Goal: Transaction & Acquisition: Purchase product/service

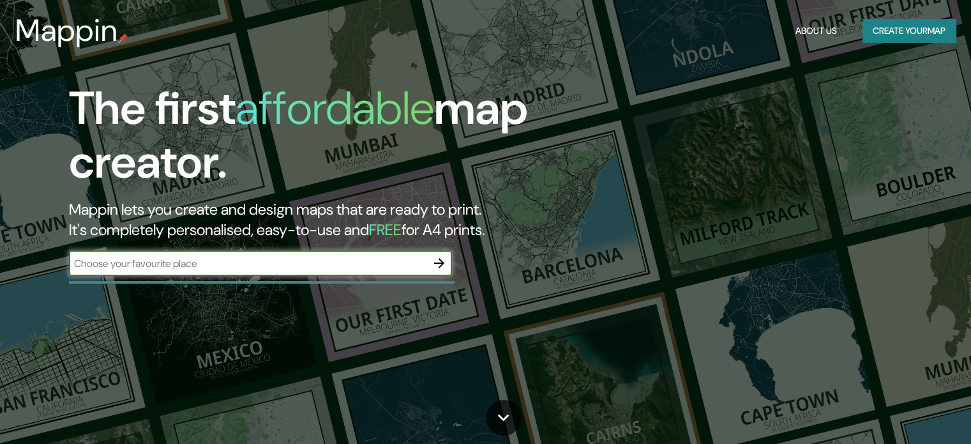
click at [117, 268] on input "text" at bounding box center [248, 263] width 358 height 15
type input "seville"
click at [435, 260] on icon "button" at bounding box center [439, 262] width 15 height 15
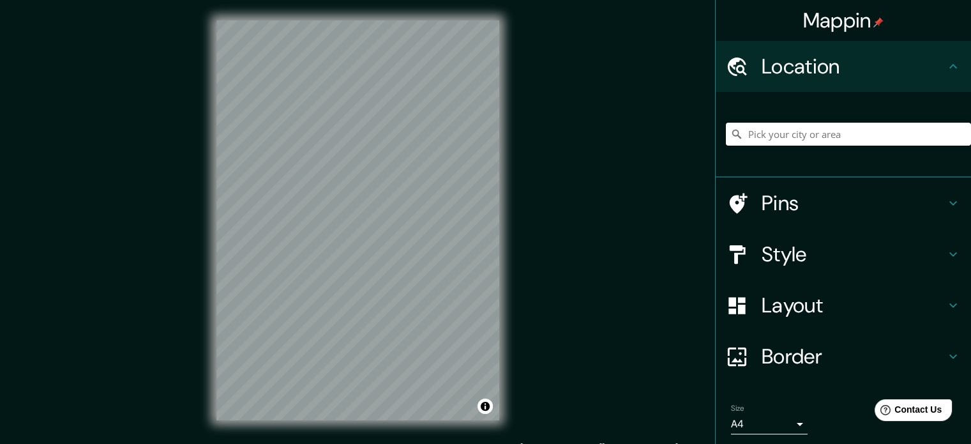
click at [815, 132] on input "Pick your city or area" at bounding box center [848, 134] width 245 height 23
click at [815, 119] on div "sevillw" at bounding box center [848, 134] width 245 height 64
click at [811, 129] on input "sevillw" at bounding box center [848, 134] width 245 height 23
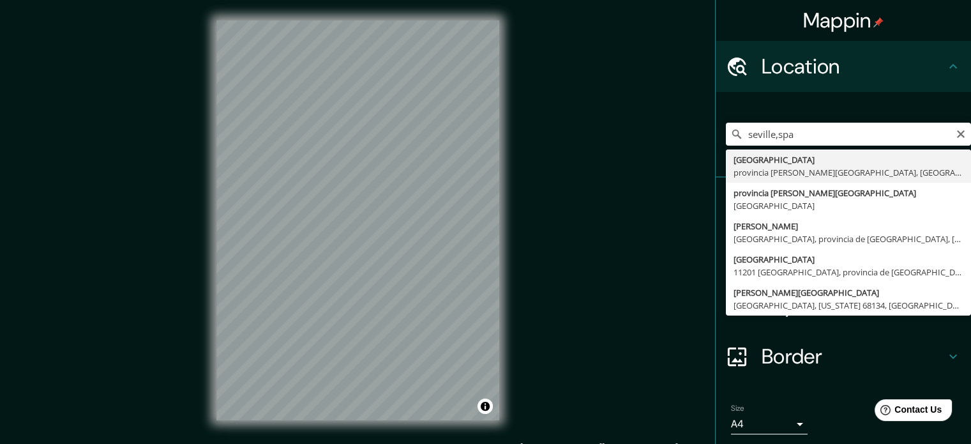
type input "[GEOGRAPHIC_DATA], [GEOGRAPHIC_DATA][PERSON_NAME], [GEOGRAPHIC_DATA]"
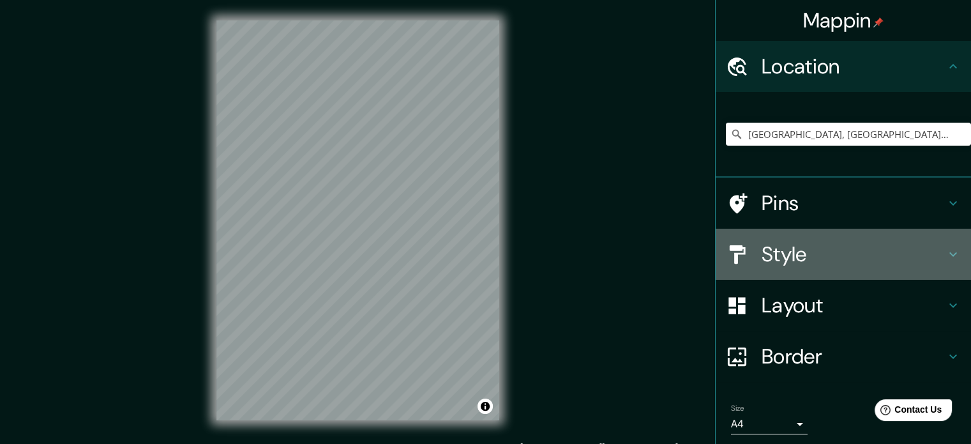
click at [797, 251] on h4 "Style" at bounding box center [854, 254] width 184 height 26
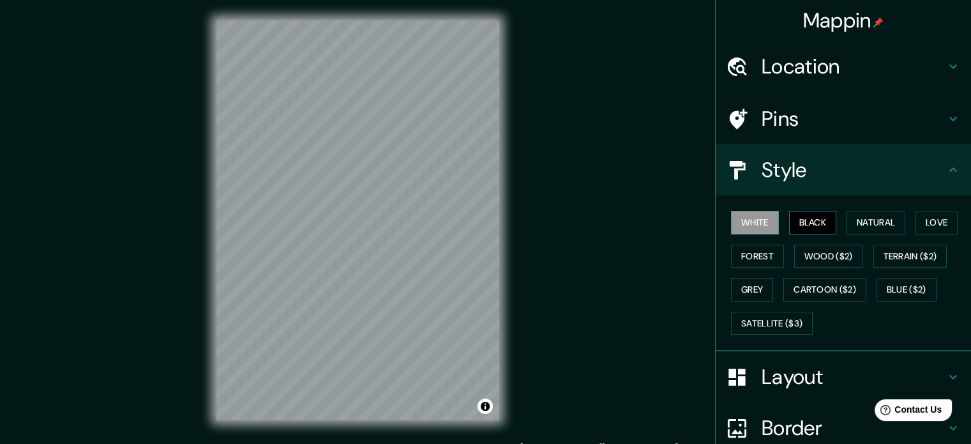
click at [799, 225] on button "Black" at bounding box center [813, 223] width 48 height 24
click at [863, 219] on button "Natural" at bounding box center [876, 223] width 59 height 24
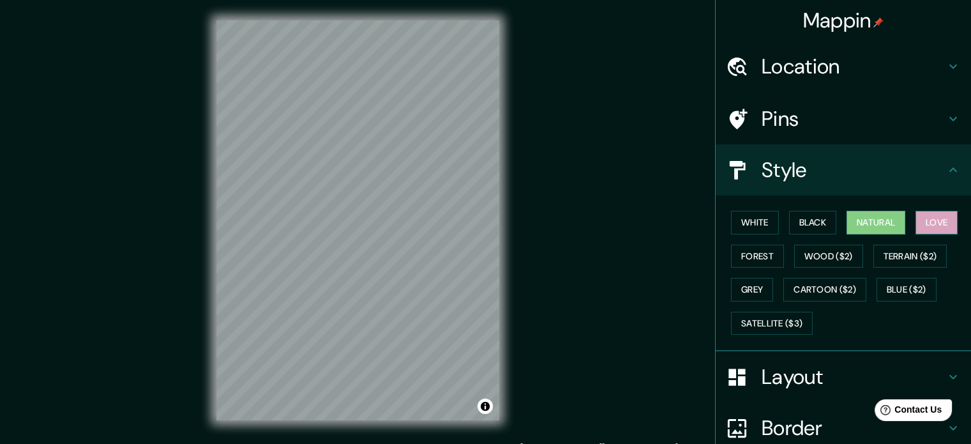
click at [926, 219] on button "Love" at bounding box center [937, 223] width 42 height 24
click at [743, 257] on button "Forest" at bounding box center [757, 257] width 53 height 24
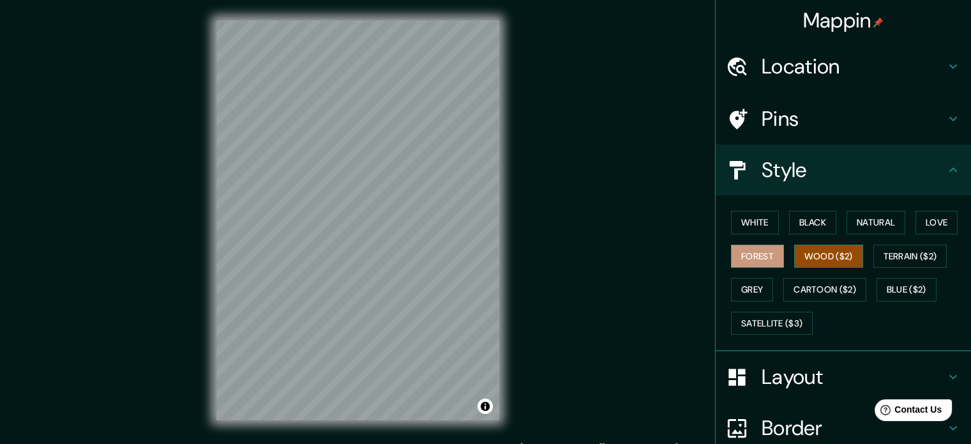
click at [838, 256] on button "Wood ($2)" at bounding box center [828, 257] width 69 height 24
click at [919, 257] on button "Terrain ($2)" at bounding box center [910, 257] width 74 height 24
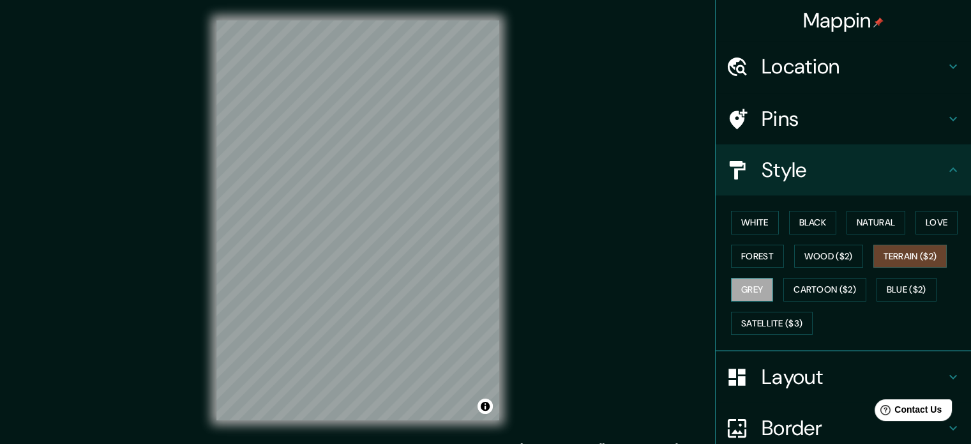
click at [739, 285] on button "Grey" at bounding box center [752, 290] width 42 height 24
click at [809, 292] on button "Cartoon ($2)" at bounding box center [824, 290] width 83 height 24
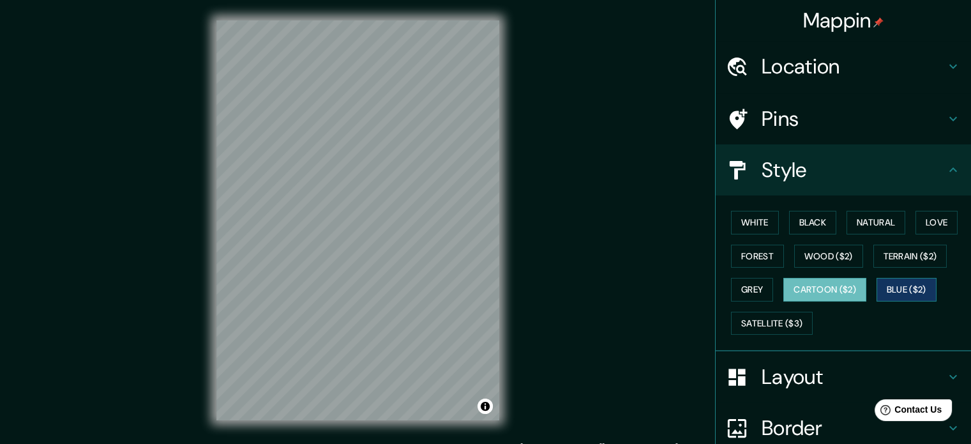
click at [891, 289] on button "Blue ($2)" at bounding box center [907, 290] width 60 height 24
click at [743, 299] on button "Grey" at bounding box center [752, 290] width 42 height 24
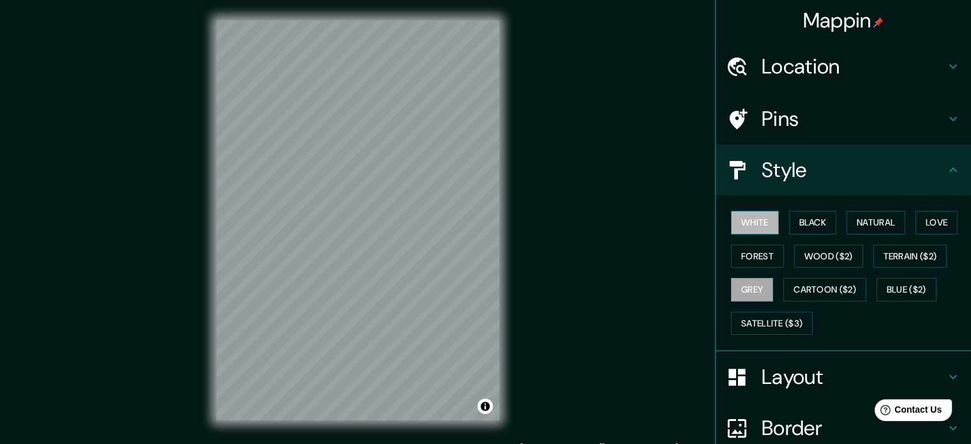
click at [753, 225] on button "White" at bounding box center [755, 223] width 48 height 24
click at [818, 219] on button "Black" at bounding box center [813, 223] width 48 height 24
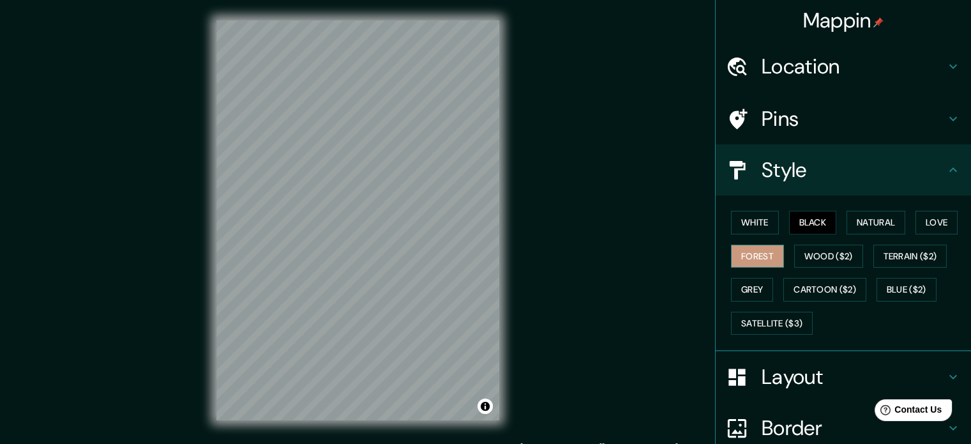
click at [752, 248] on button "Forest" at bounding box center [757, 257] width 53 height 24
click at [752, 260] on button "Forest" at bounding box center [757, 257] width 53 height 24
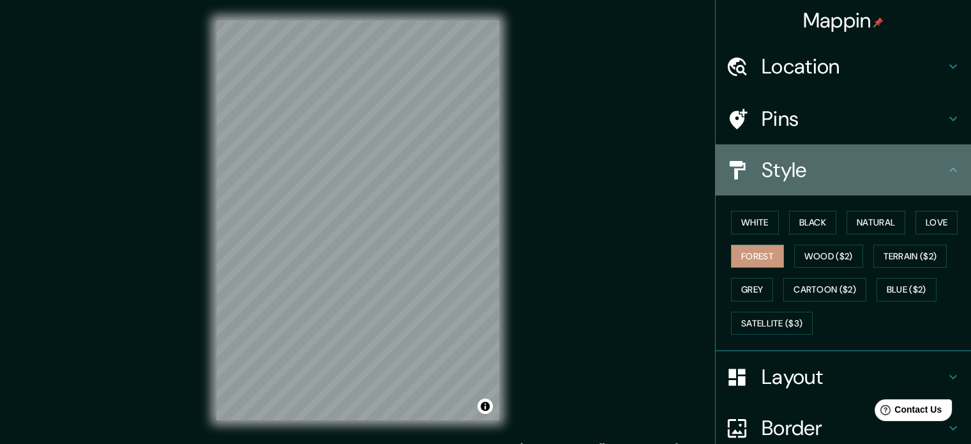
click at [803, 167] on h4 "Style" at bounding box center [854, 170] width 184 height 26
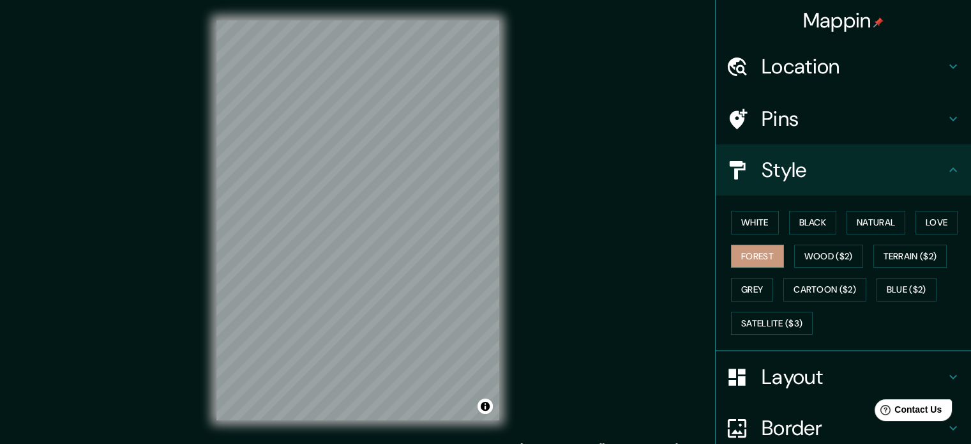
click at [792, 372] on h4 "Layout" at bounding box center [854, 377] width 184 height 26
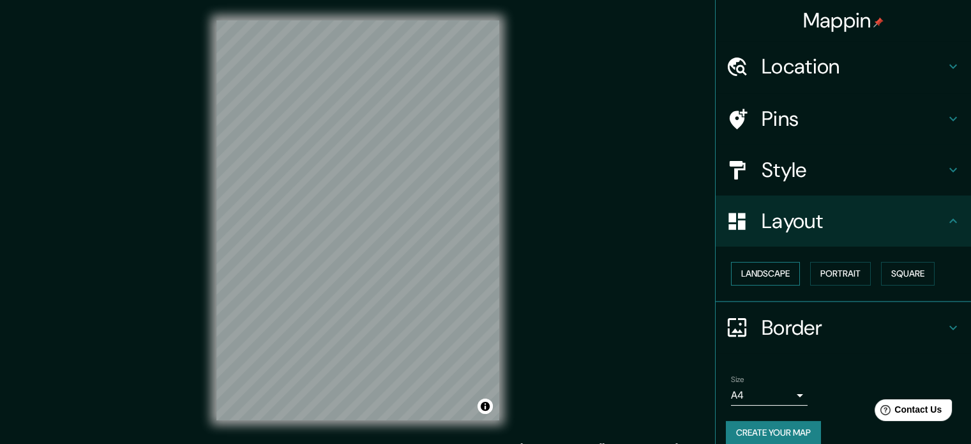
click at [760, 277] on button "Landscape" at bounding box center [765, 274] width 69 height 24
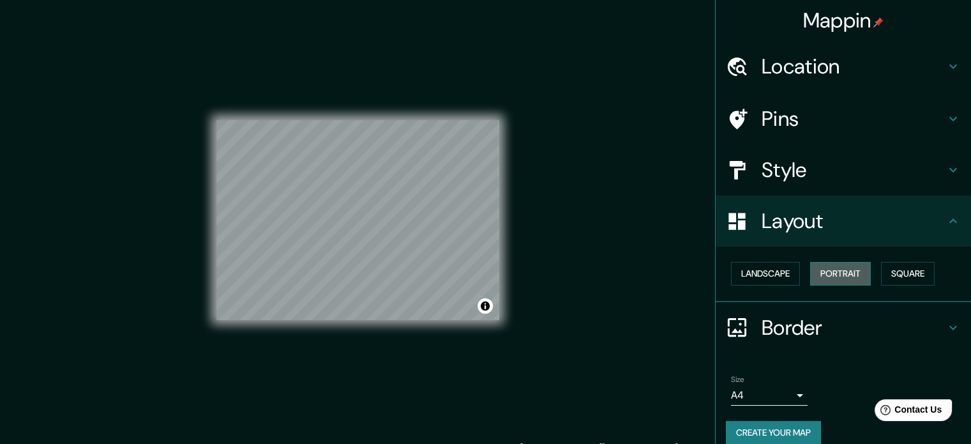
click at [840, 273] on button "Portrait" at bounding box center [840, 274] width 61 height 24
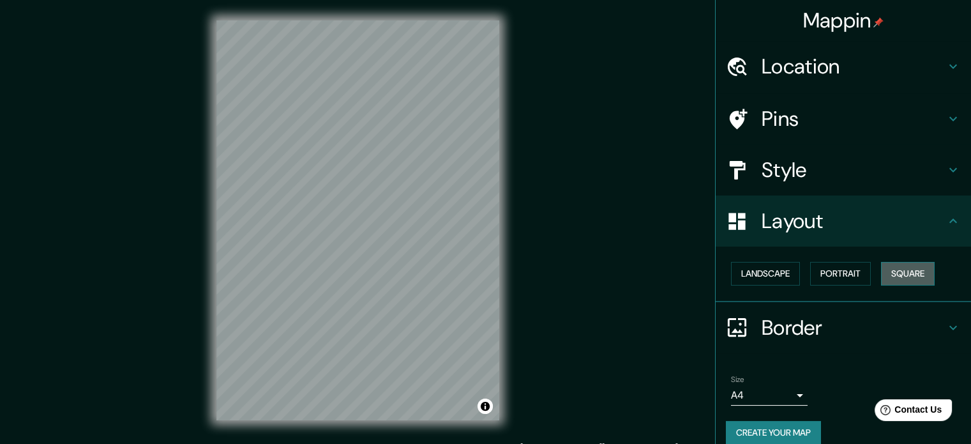
click at [884, 273] on button "Square" at bounding box center [908, 274] width 54 height 24
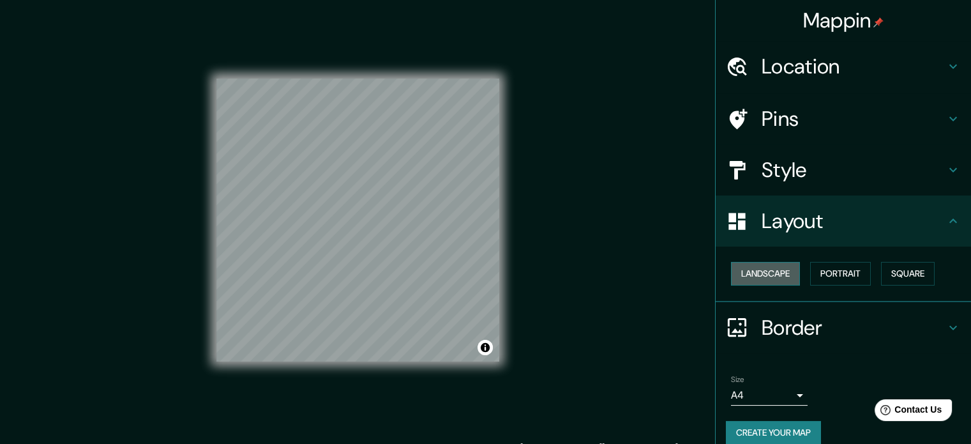
click at [742, 277] on button "Landscape" at bounding box center [765, 274] width 69 height 24
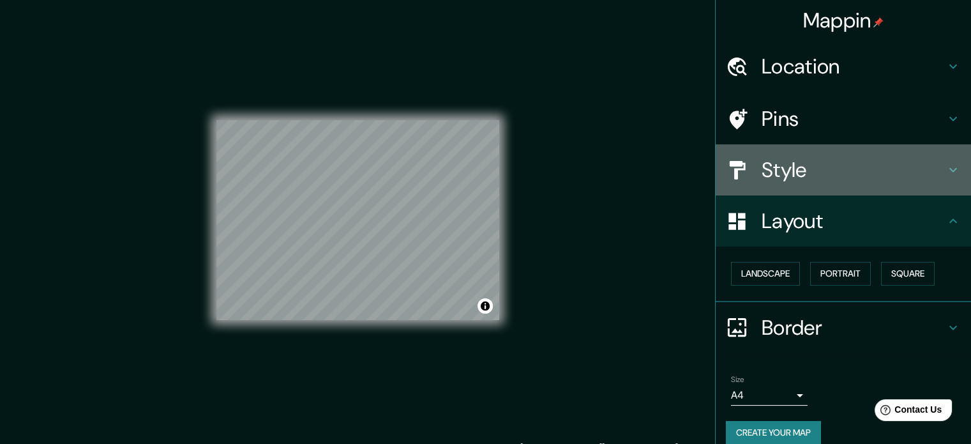
click at [787, 172] on h4 "Style" at bounding box center [854, 170] width 184 height 26
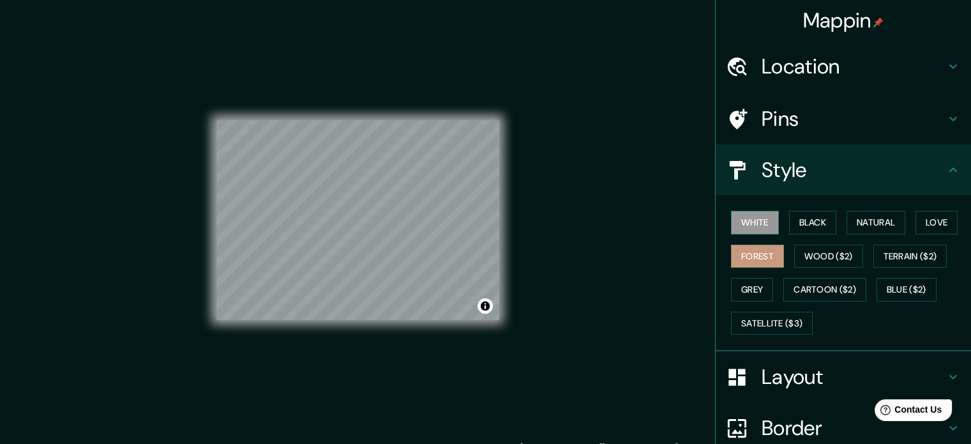
click at [756, 213] on button "White" at bounding box center [755, 223] width 48 height 24
click at [789, 219] on button "Black" at bounding box center [813, 223] width 48 height 24
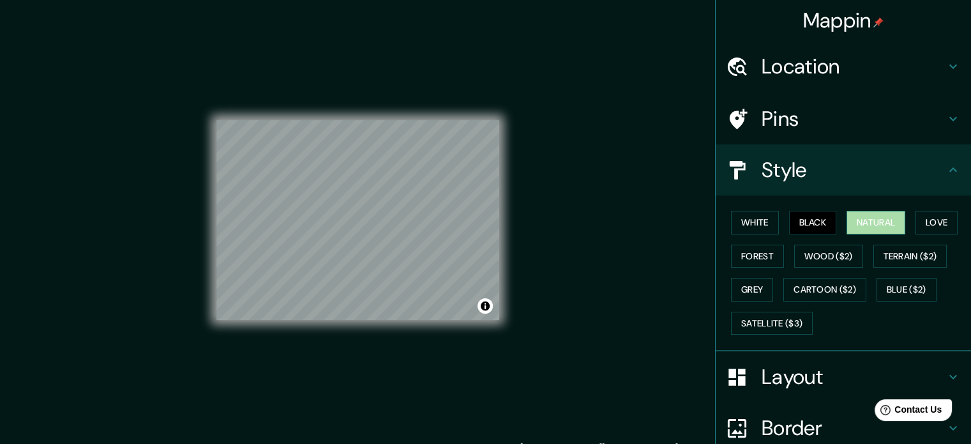
click at [847, 219] on button "Natural" at bounding box center [876, 223] width 59 height 24
click at [916, 220] on button "Love" at bounding box center [937, 223] width 42 height 24
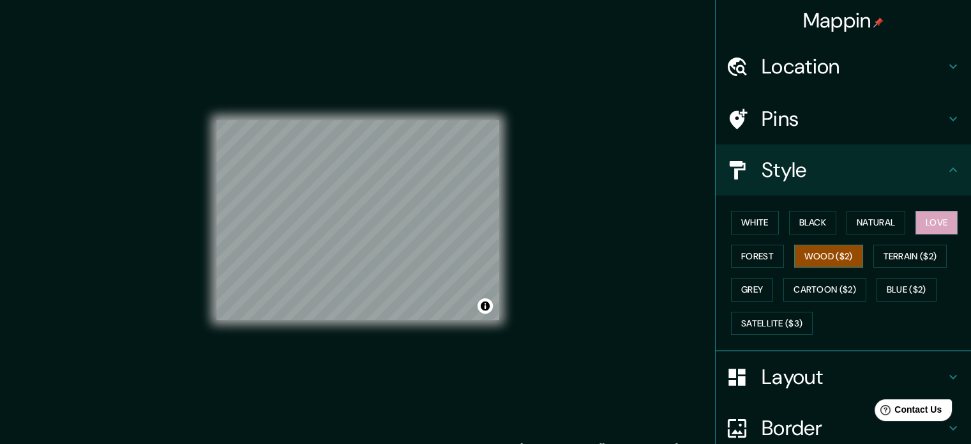
click at [806, 245] on button "Wood ($2)" at bounding box center [828, 257] width 69 height 24
click at [767, 248] on button "Forest" at bounding box center [757, 257] width 53 height 24
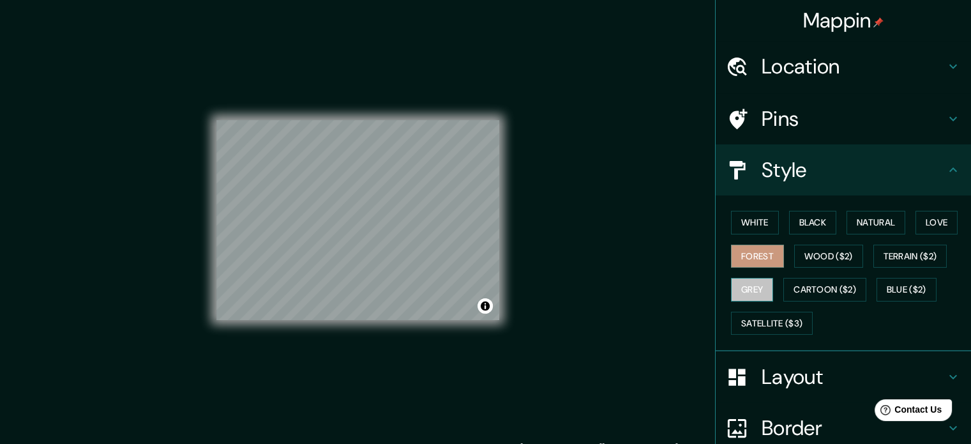
click at [755, 289] on button "Grey" at bounding box center [752, 290] width 42 height 24
click at [765, 225] on button "White" at bounding box center [755, 223] width 48 height 24
click at [605, 280] on div "Mappin Location [GEOGRAPHIC_DATA], [GEOGRAPHIC_DATA][PERSON_NAME], [GEOGRAPHIC_…" at bounding box center [485, 230] width 971 height 461
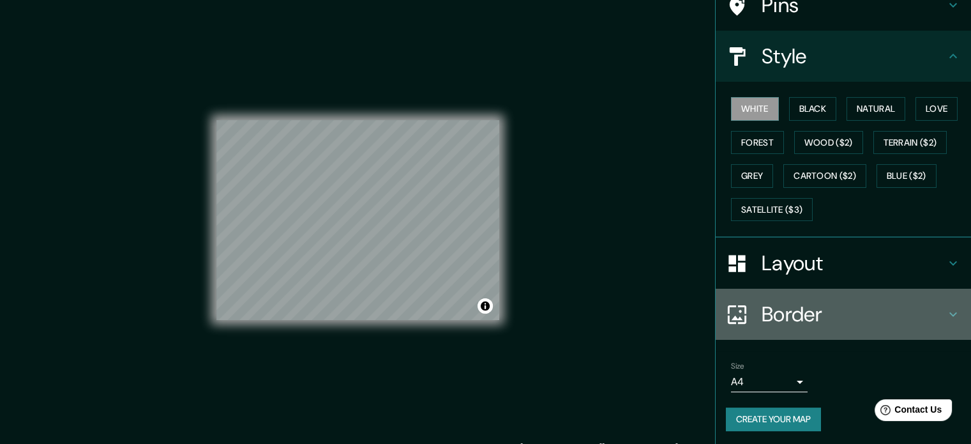
click at [887, 307] on h4 "Border" at bounding box center [854, 314] width 184 height 26
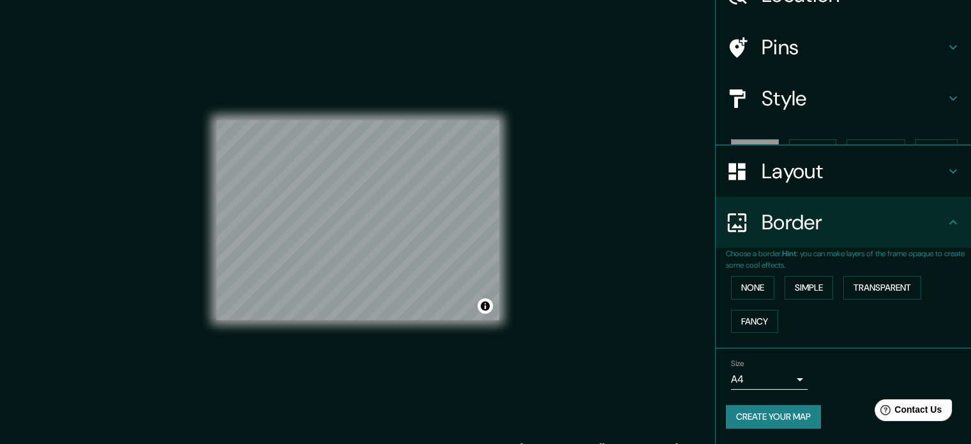
scroll to position [49, 0]
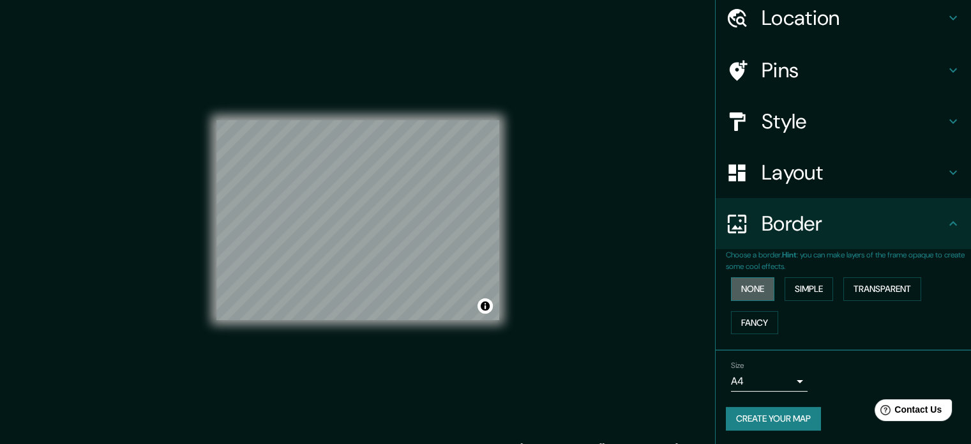
click at [756, 286] on button "None" at bounding box center [752, 289] width 43 height 24
click at [792, 290] on button "Simple" at bounding box center [809, 289] width 49 height 24
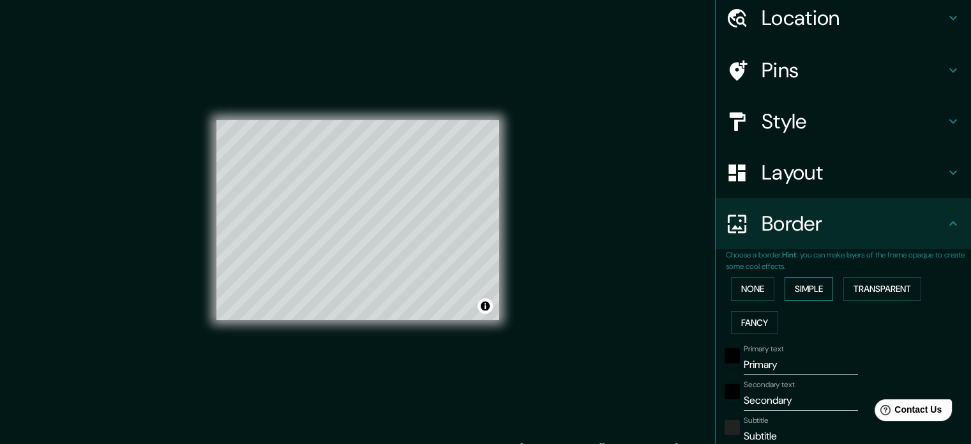
click at [822, 288] on button "Simple" at bounding box center [809, 289] width 49 height 24
type input "177"
type input "35"
click at [854, 290] on button "Transparent" at bounding box center [882, 289] width 78 height 24
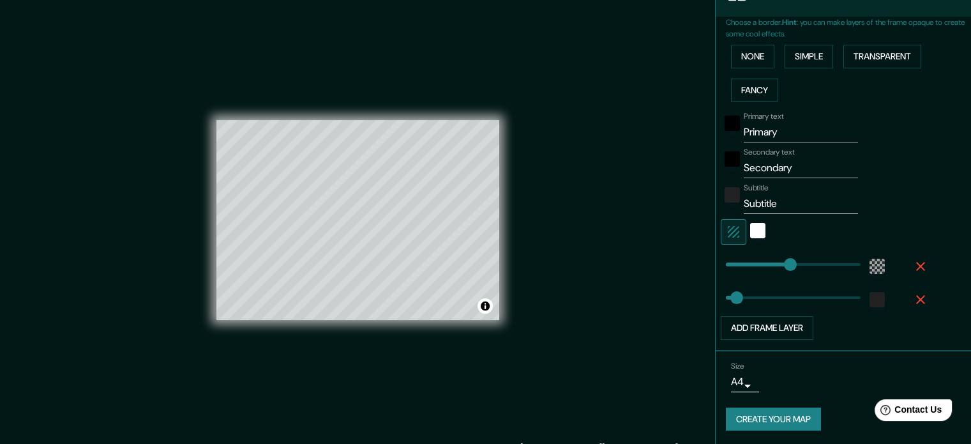
type input "35"
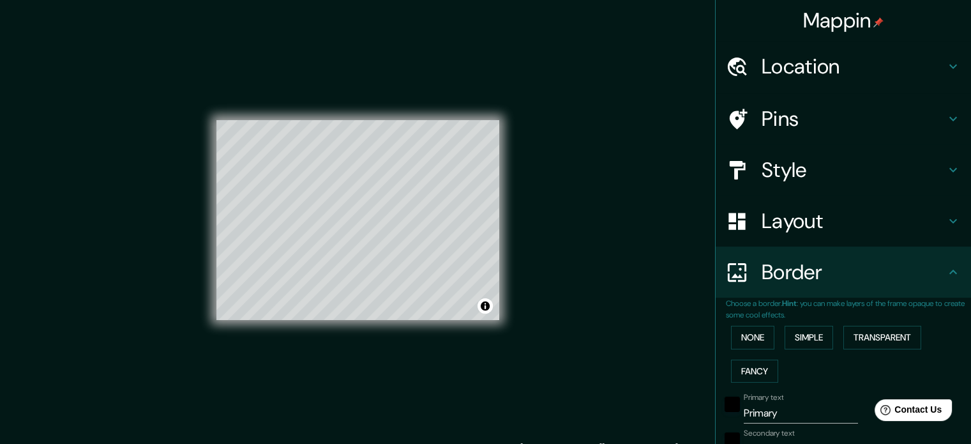
click at [751, 282] on div at bounding box center [744, 272] width 36 height 22
click at [743, 368] on button "Fancy" at bounding box center [754, 371] width 47 height 24
click at [743, 338] on button "None" at bounding box center [752, 338] width 43 height 24
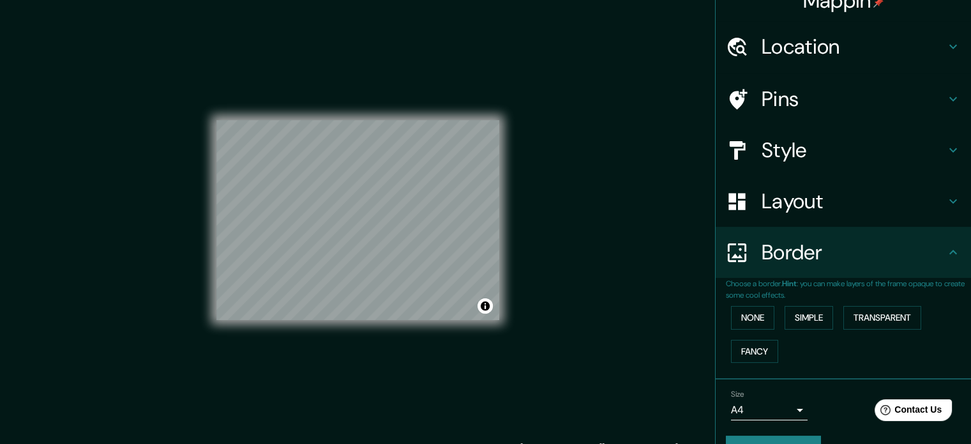
scroll to position [49, 0]
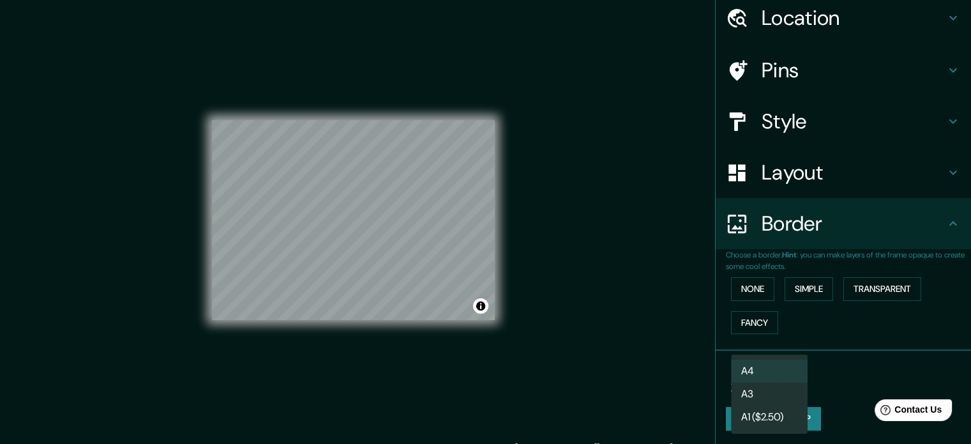
click at [790, 383] on body "Mappin Location [GEOGRAPHIC_DATA], [GEOGRAPHIC_DATA][PERSON_NAME], [GEOGRAPHIC_…" at bounding box center [485, 222] width 971 height 444
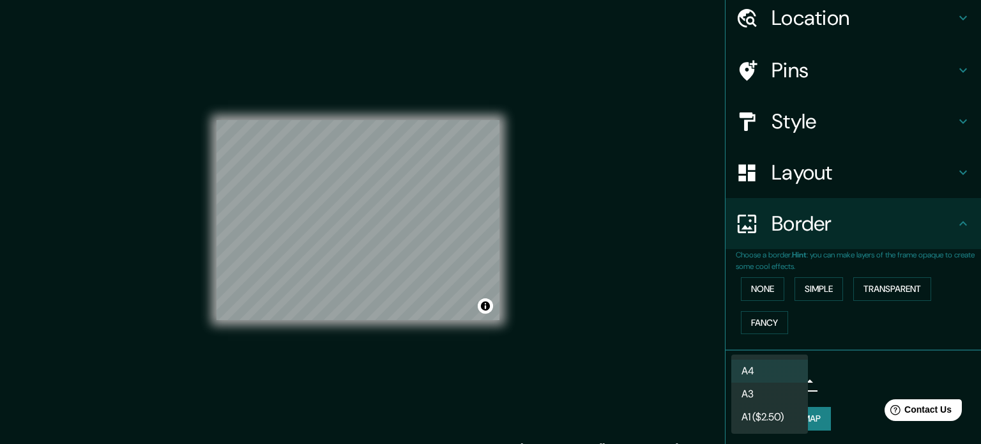
click at [780, 392] on li "A3" at bounding box center [769, 393] width 77 height 23
type input "a4"
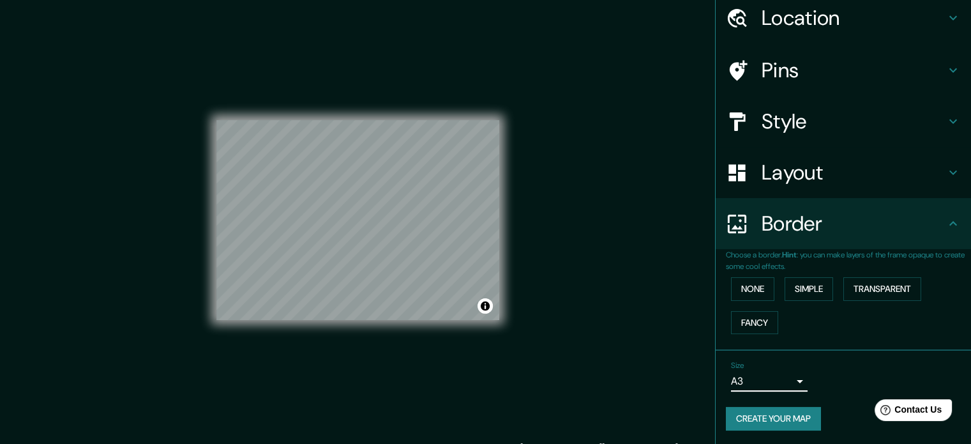
click at [781, 378] on body "Mappin Location [GEOGRAPHIC_DATA], [GEOGRAPHIC_DATA][PERSON_NAME], [GEOGRAPHIC_…" at bounding box center [485, 222] width 971 height 444
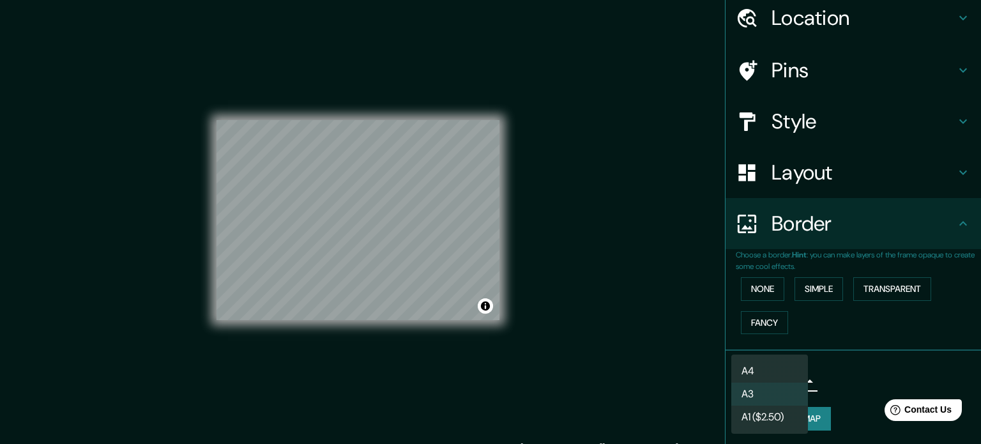
click at [776, 387] on li "A3" at bounding box center [769, 393] width 77 height 23
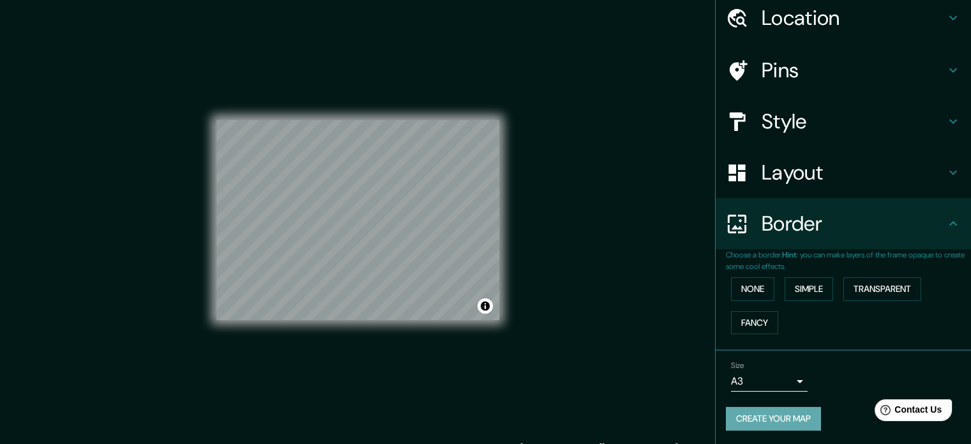
click at [806, 418] on button "Create your map" at bounding box center [773, 419] width 95 height 24
click at [739, 408] on button "Create your map" at bounding box center [773, 419] width 95 height 24
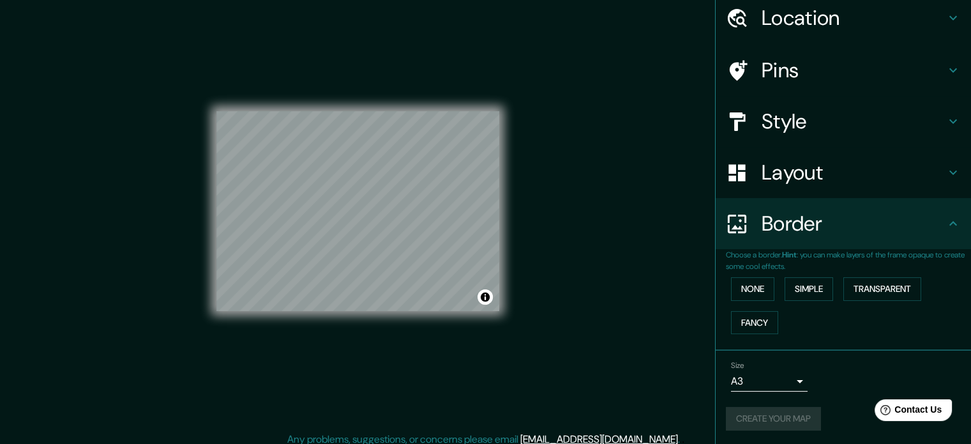
scroll to position [17, 0]
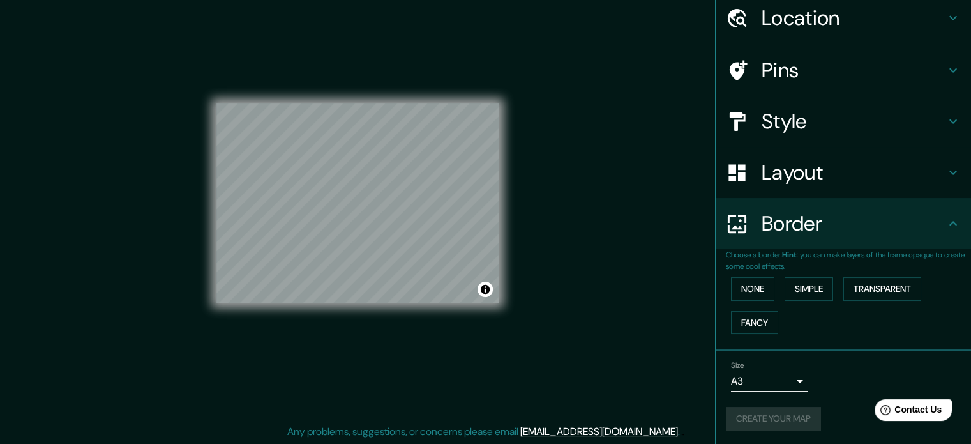
click at [921, 225] on h4 "Border" at bounding box center [854, 224] width 184 height 26
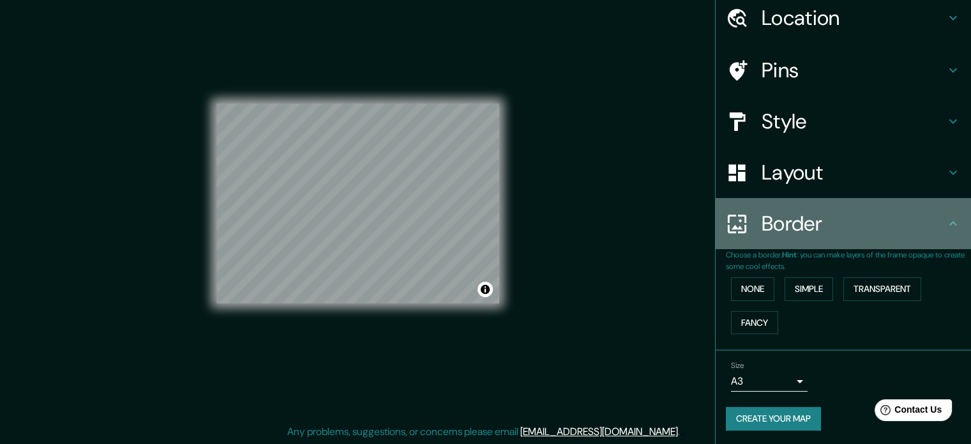
click at [930, 222] on h4 "Border" at bounding box center [854, 224] width 184 height 26
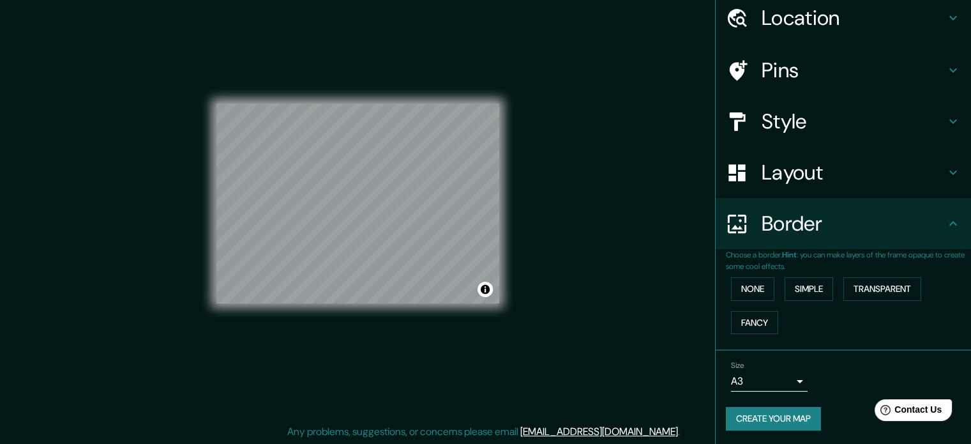
click at [946, 216] on icon at bounding box center [953, 223] width 15 height 15
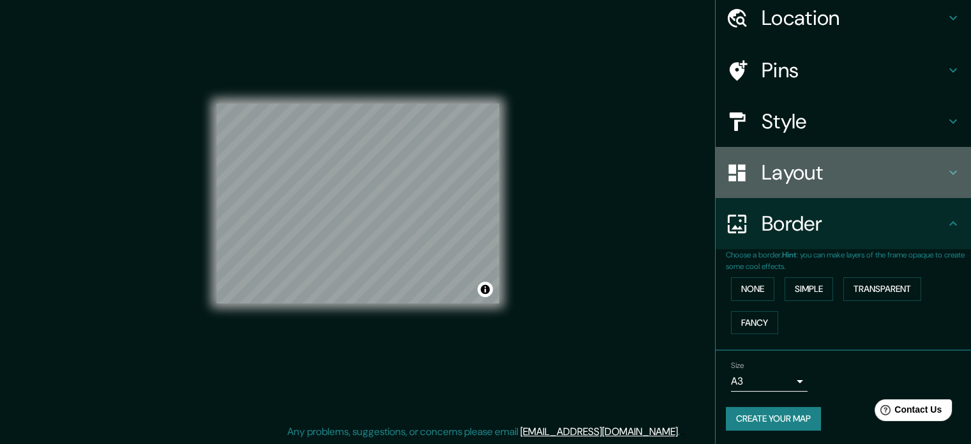
click at [946, 176] on icon at bounding box center [953, 172] width 15 height 15
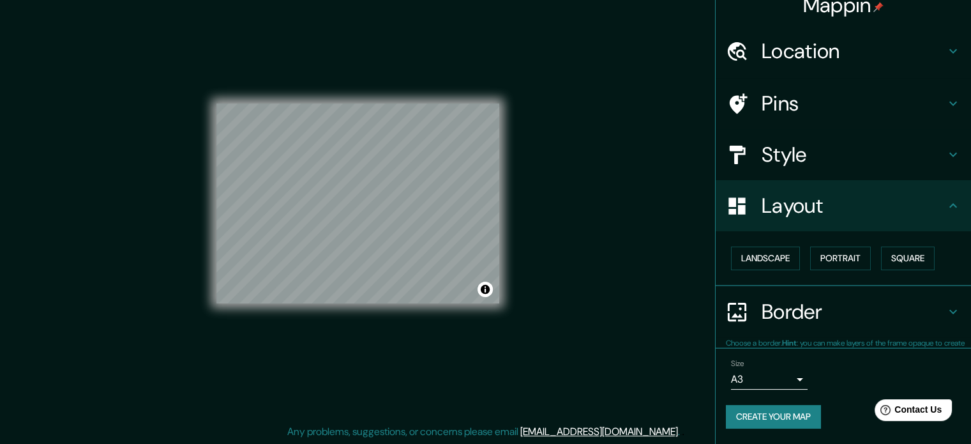
scroll to position [14, 0]
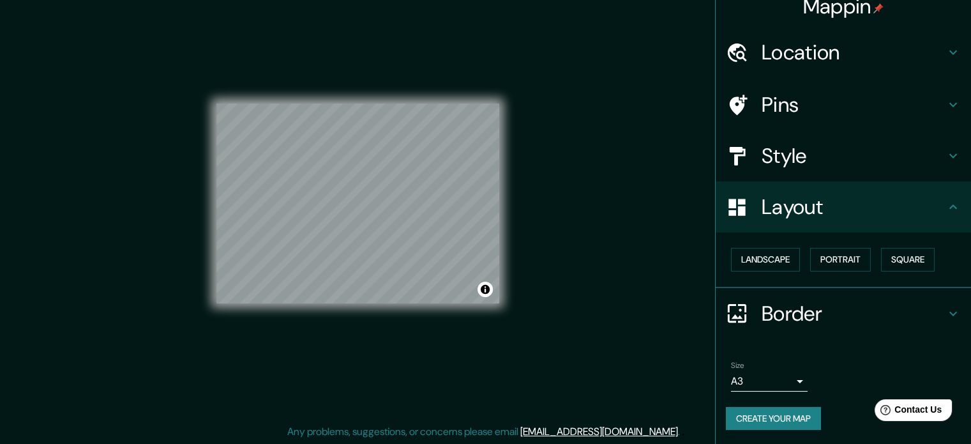
click at [944, 196] on div "Layout" at bounding box center [843, 206] width 255 height 51
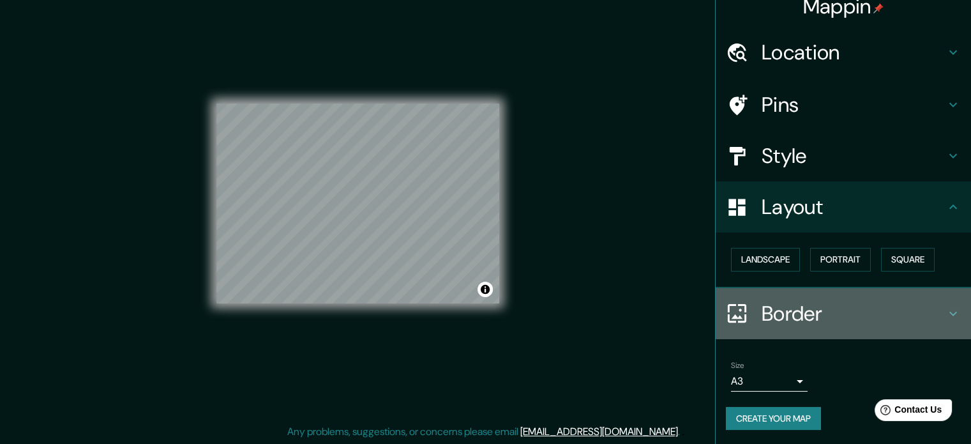
click at [946, 317] on icon at bounding box center [953, 313] width 15 height 15
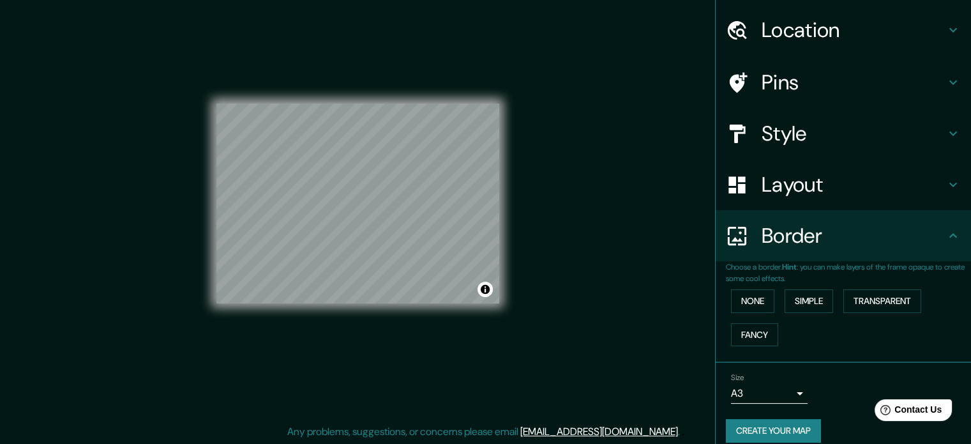
scroll to position [49, 0]
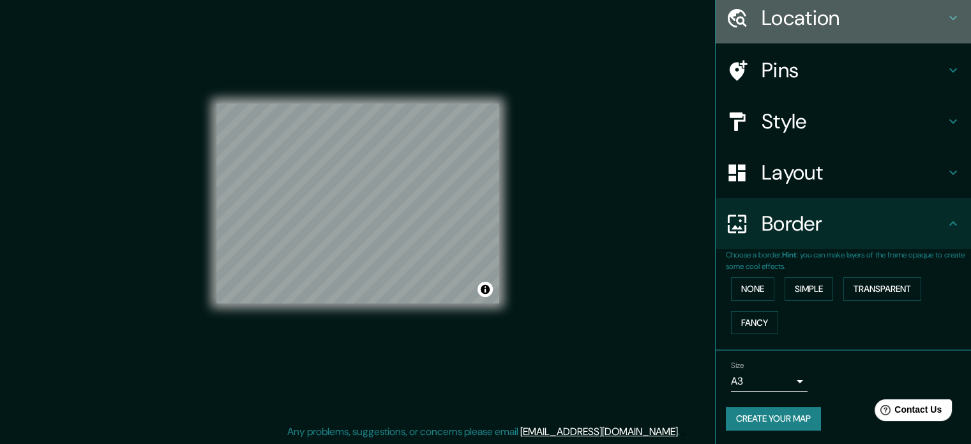
click at [946, 22] on icon at bounding box center [953, 17] width 15 height 15
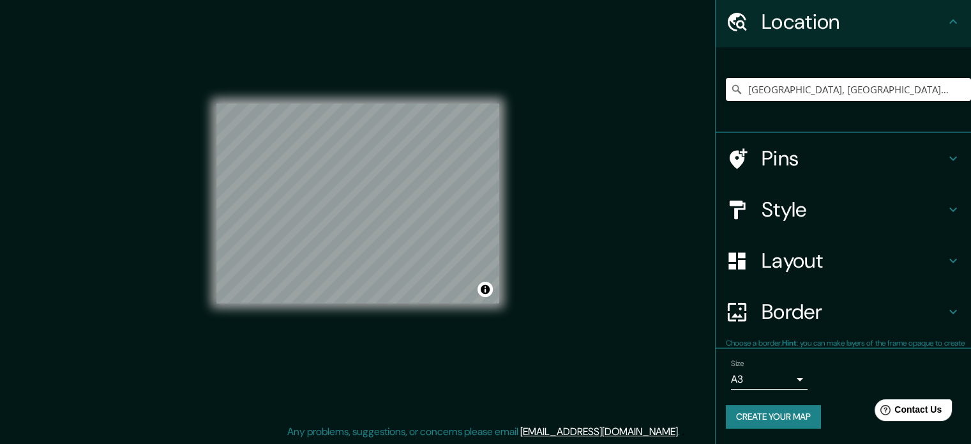
scroll to position [43, 0]
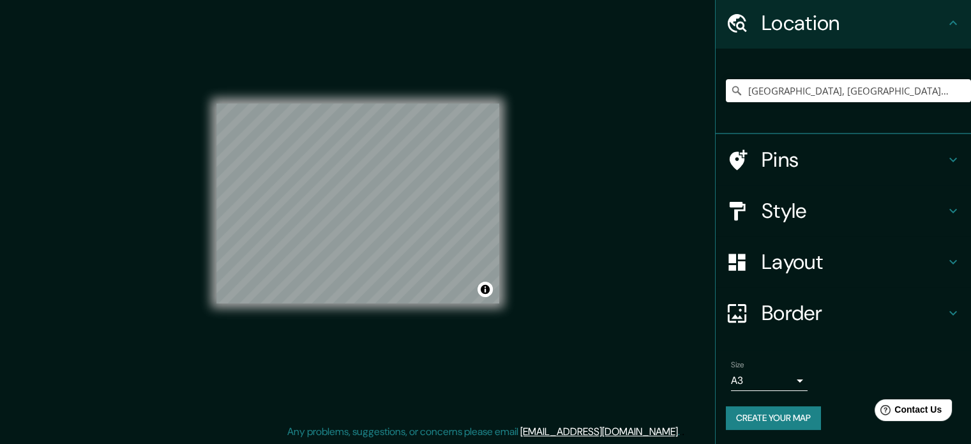
click at [949, 22] on icon at bounding box center [953, 22] width 8 height 4
click at [946, 163] on icon at bounding box center [953, 159] width 15 height 15
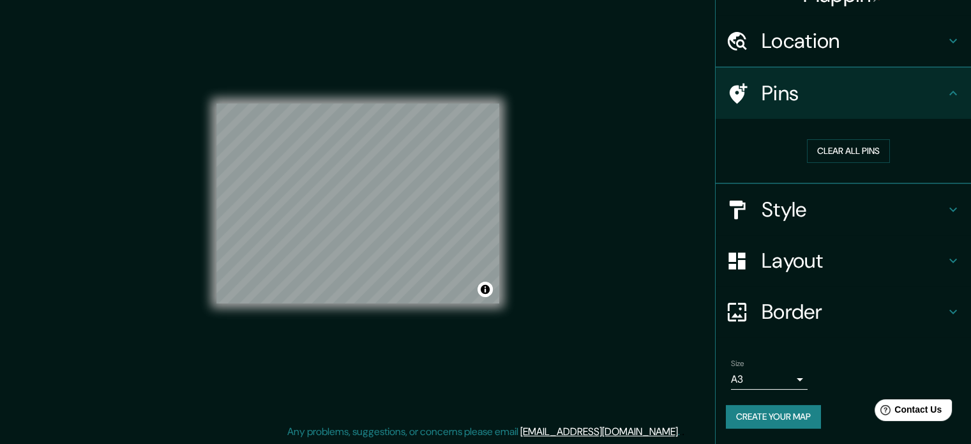
scroll to position [24, 0]
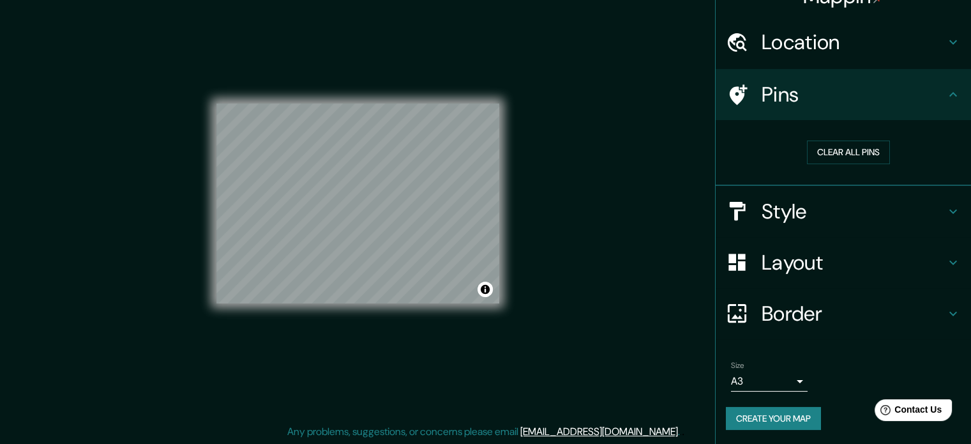
click at [940, 199] on div "Style" at bounding box center [843, 211] width 255 height 51
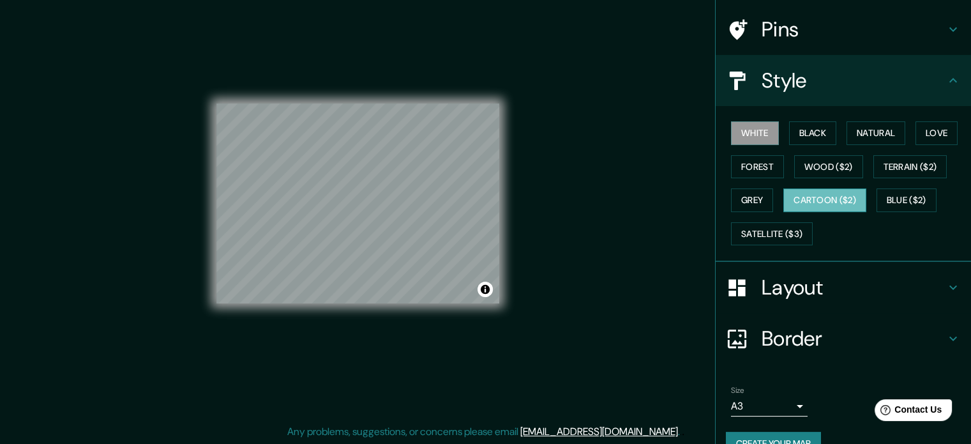
scroll to position [114, 0]
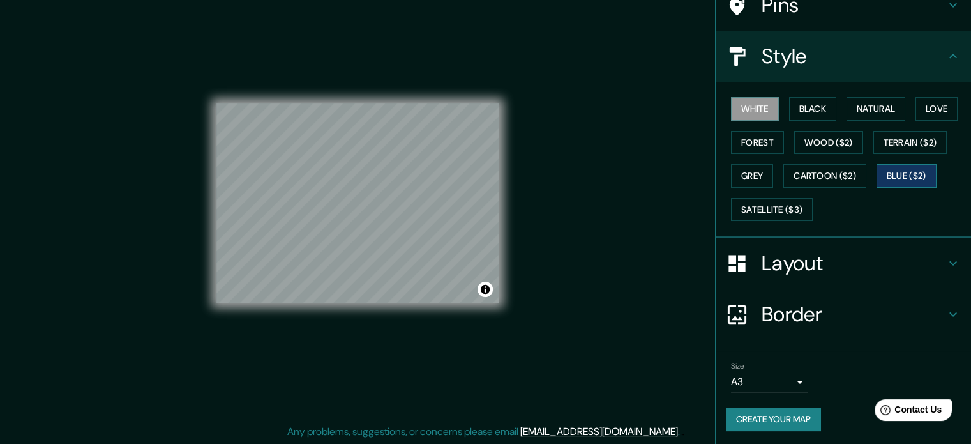
click at [892, 181] on button "Blue ($2)" at bounding box center [907, 176] width 60 height 24
click at [841, 178] on button "Cartoon ($2)" at bounding box center [824, 176] width 83 height 24
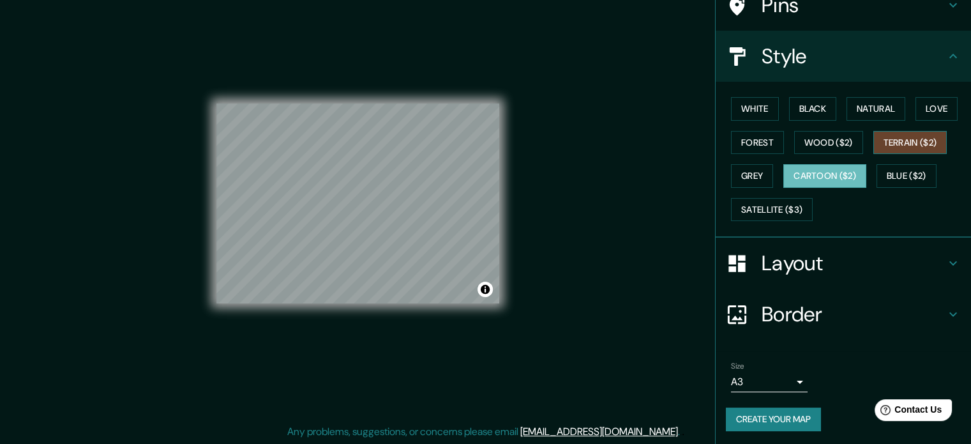
click at [896, 145] on button "Terrain ($2)" at bounding box center [910, 143] width 74 height 24
click at [750, 117] on button "White" at bounding box center [755, 109] width 48 height 24
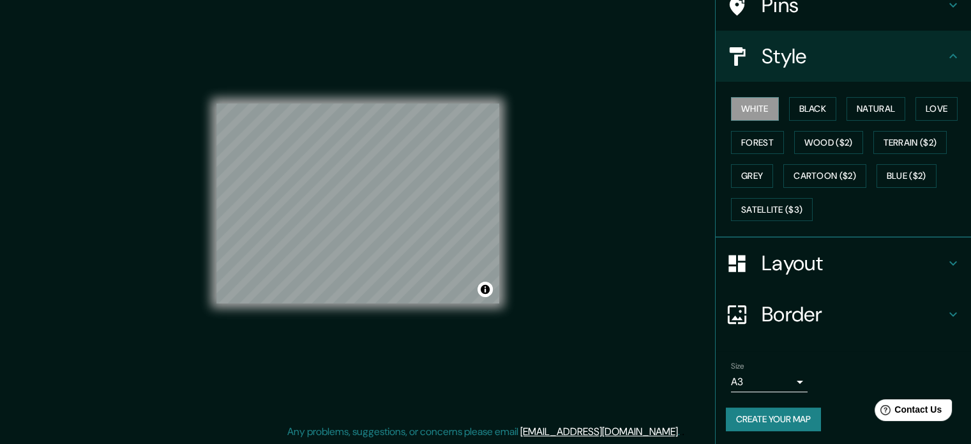
click at [753, 418] on button "Create your map" at bounding box center [773, 419] width 95 height 24
click at [811, 110] on button "Black" at bounding box center [813, 109] width 48 height 24
click at [763, 108] on button "White" at bounding box center [755, 109] width 48 height 24
click at [857, 108] on button "Natural" at bounding box center [876, 109] width 59 height 24
click at [733, 102] on button "White" at bounding box center [755, 109] width 48 height 24
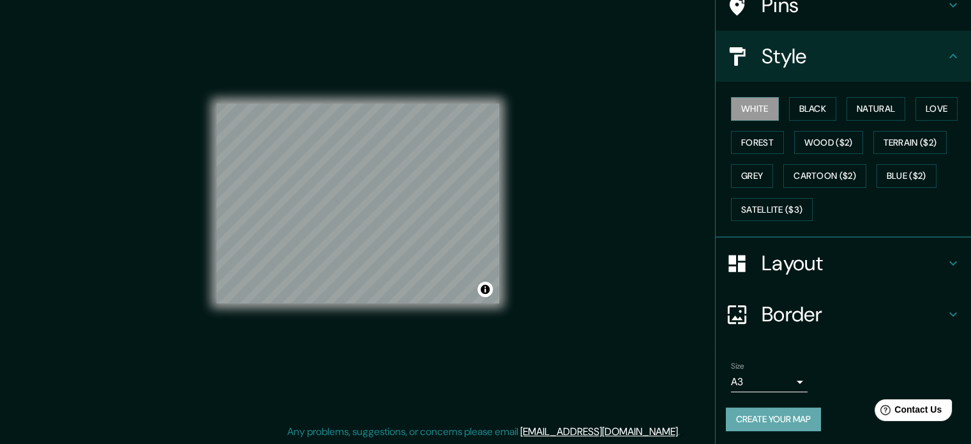
click at [762, 421] on button "Create your map" at bounding box center [773, 419] width 95 height 24
click at [791, 375] on body "Mappin Location [GEOGRAPHIC_DATA], [GEOGRAPHIC_DATA][PERSON_NAME], [GEOGRAPHIC_…" at bounding box center [485, 205] width 971 height 444
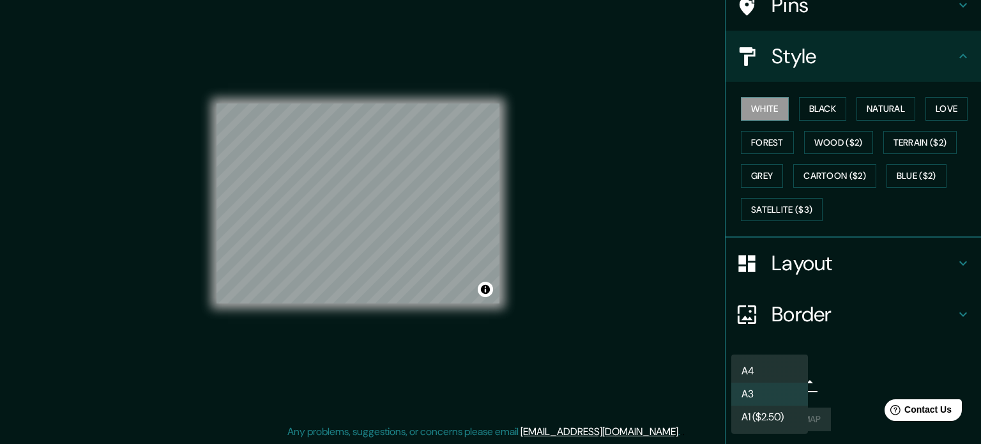
click at [789, 389] on li "A3" at bounding box center [769, 393] width 77 height 23
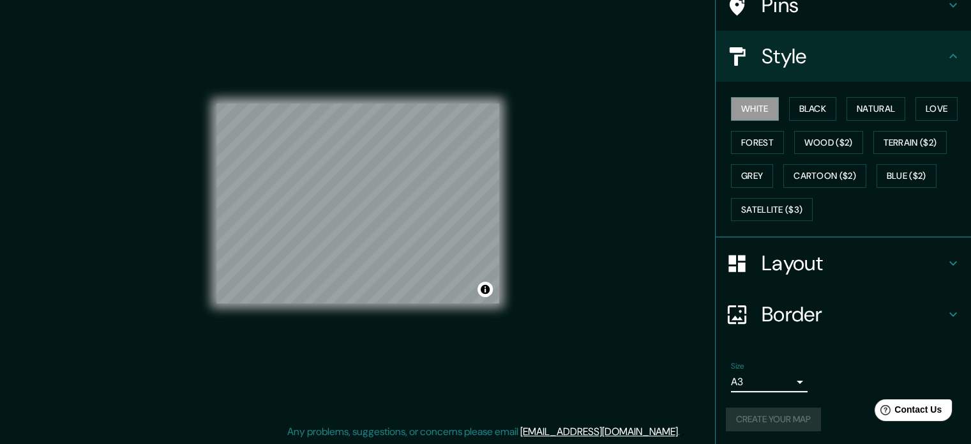
click at [789, 389] on li "A3" at bounding box center [769, 392] width 57 height 13
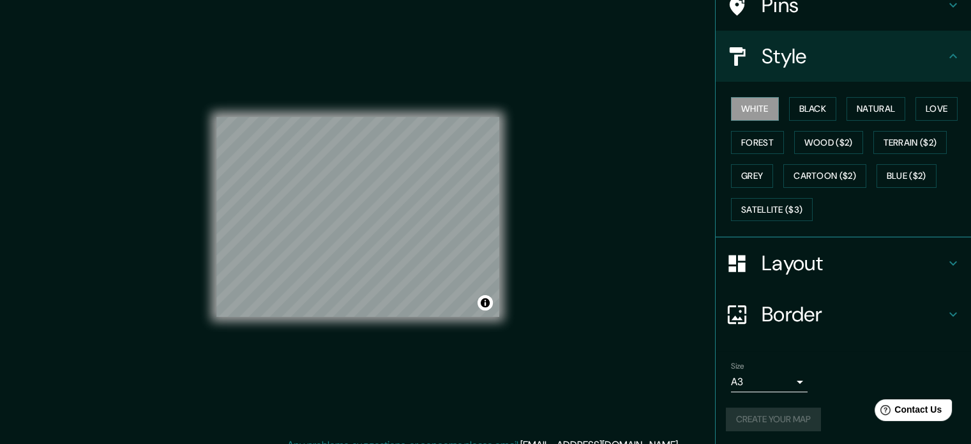
scroll to position [0, 0]
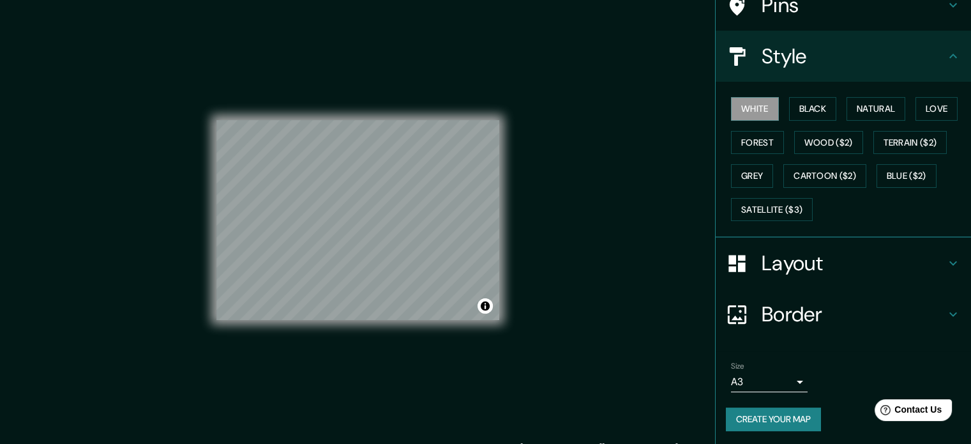
click at [781, 428] on div "Size A3 a4 Create your map" at bounding box center [843, 398] width 235 height 85
click at [782, 416] on button "Create your map" at bounding box center [773, 419] width 95 height 24
click at [902, 417] on div "Help Contact Us" at bounding box center [913, 409] width 80 height 22
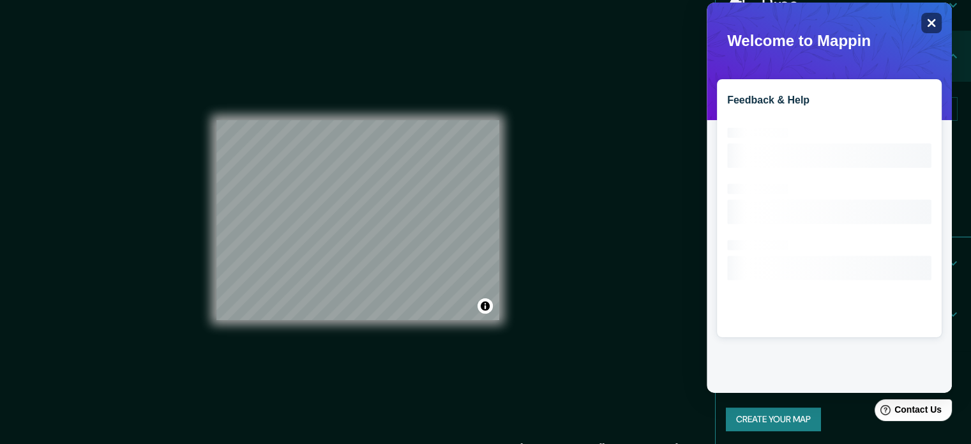
click at [932, 27] on div "Close" at bounding box center [931, 23] width 20 height 20
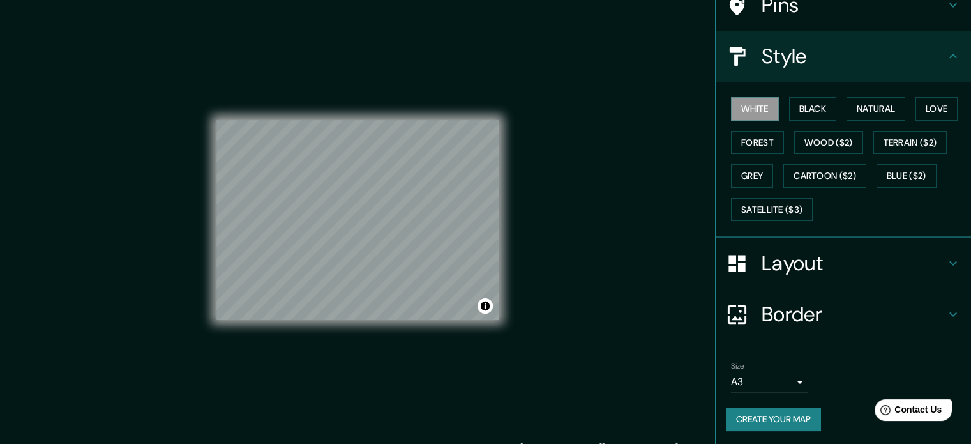
click at [789, 408] on button "Create your map" at bounding box center [773, 419] width 95 height 24
